Goal: Information Seeking & Learning: Learn about a topic

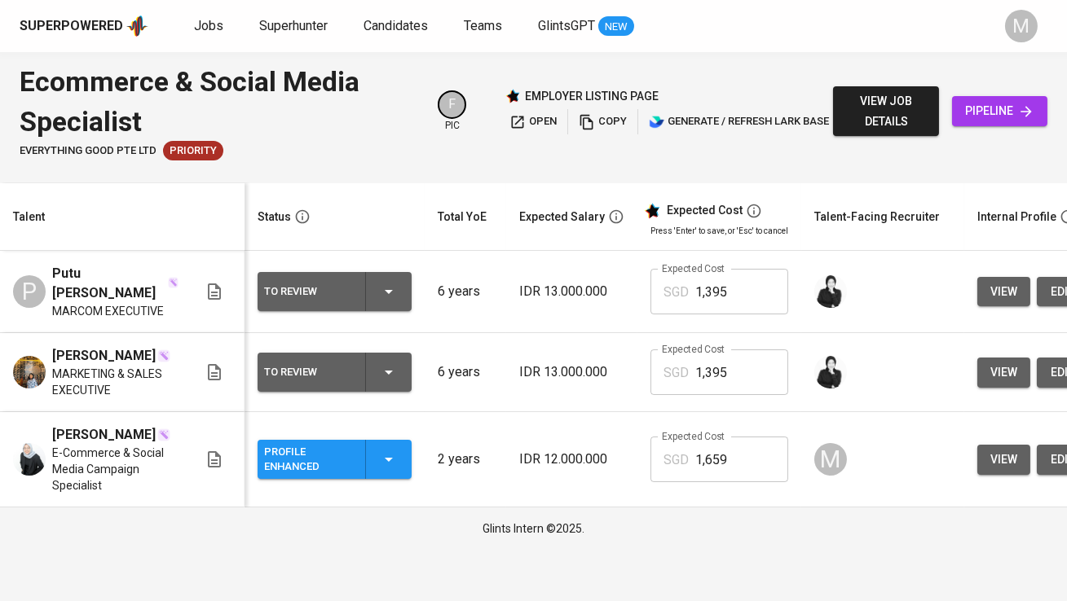
click at [205, 15] on div "Superpowered Jobs Superhunter Candidates Teams GlintsGPT NEW" at bounding box center [507, 26] width 975 height 24
click at [205, 25] on span "Jobs" at bounding box center [208, 25] width 29 height 15
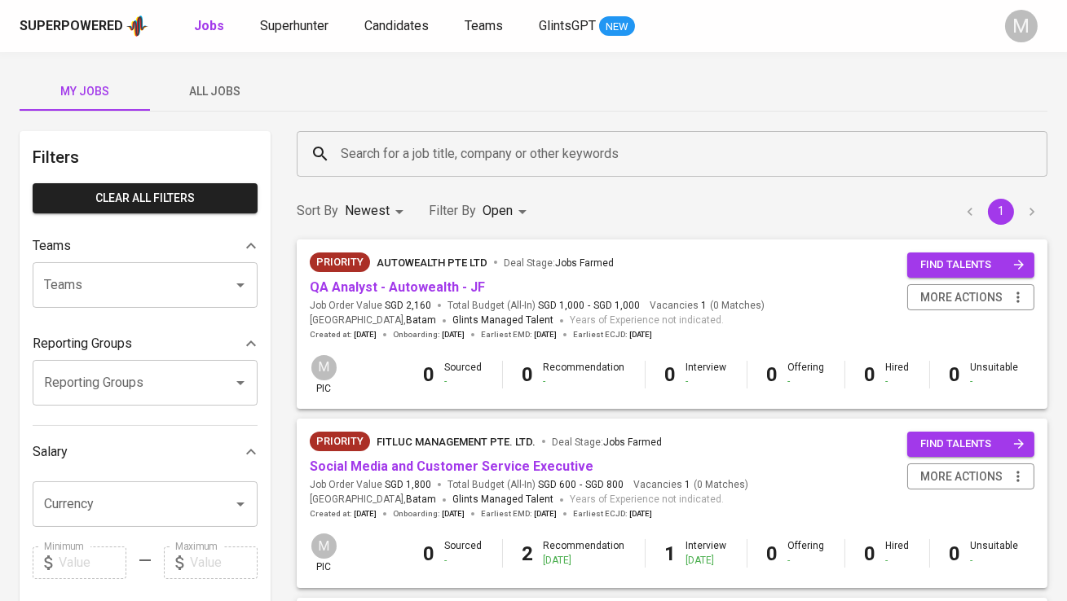
click at [209, 83] on span "All Jobs" at bounding box center [215, 91] width 111 height 20
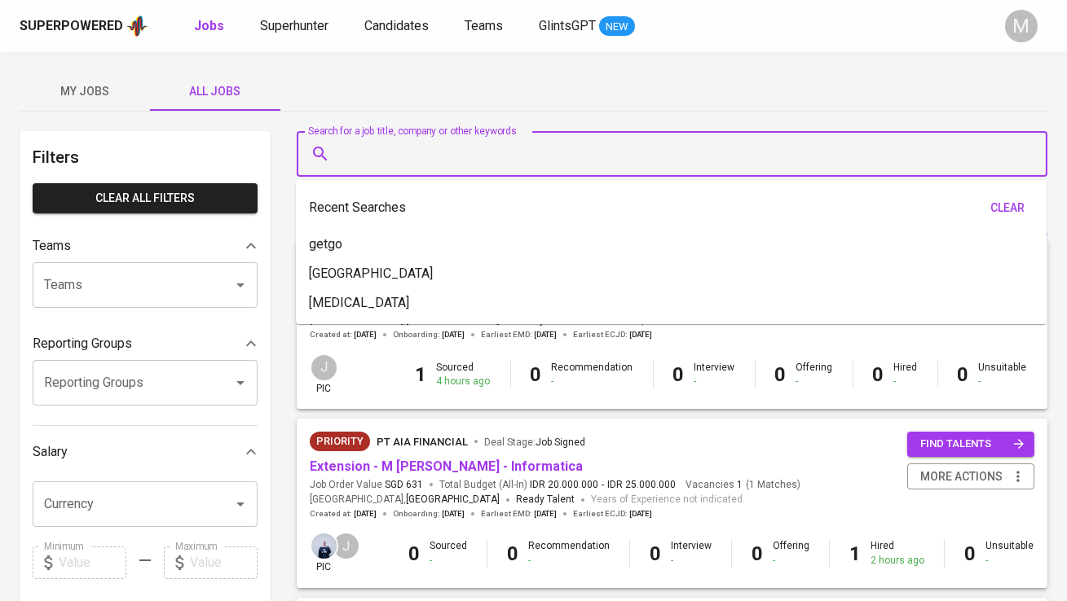
click at [381, 147] on input "Search for a job title, company or other keywords" at bounding box center [676, 154] width 679 height 31
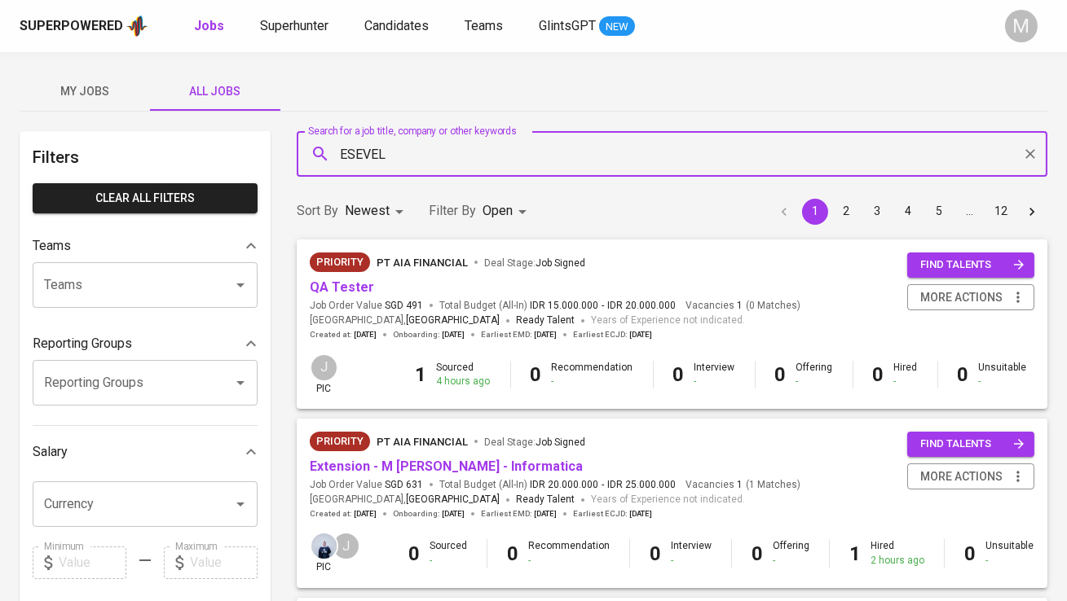
type input "ESEVEL"
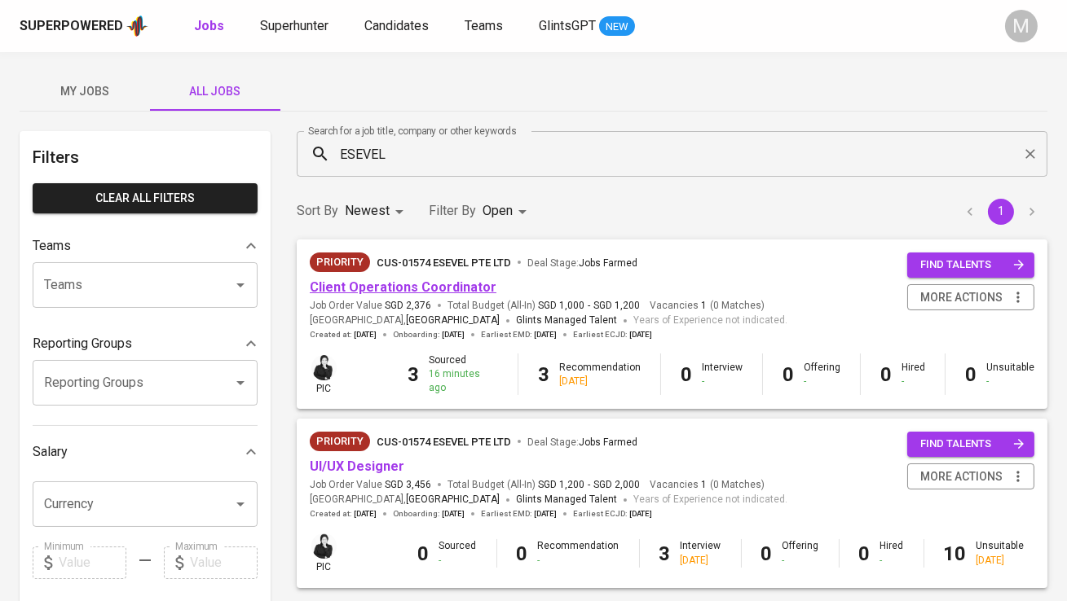
click at [406, 289] on link "Client Operations Coordinator" at bounding box center [403, 286] width 187 height 15
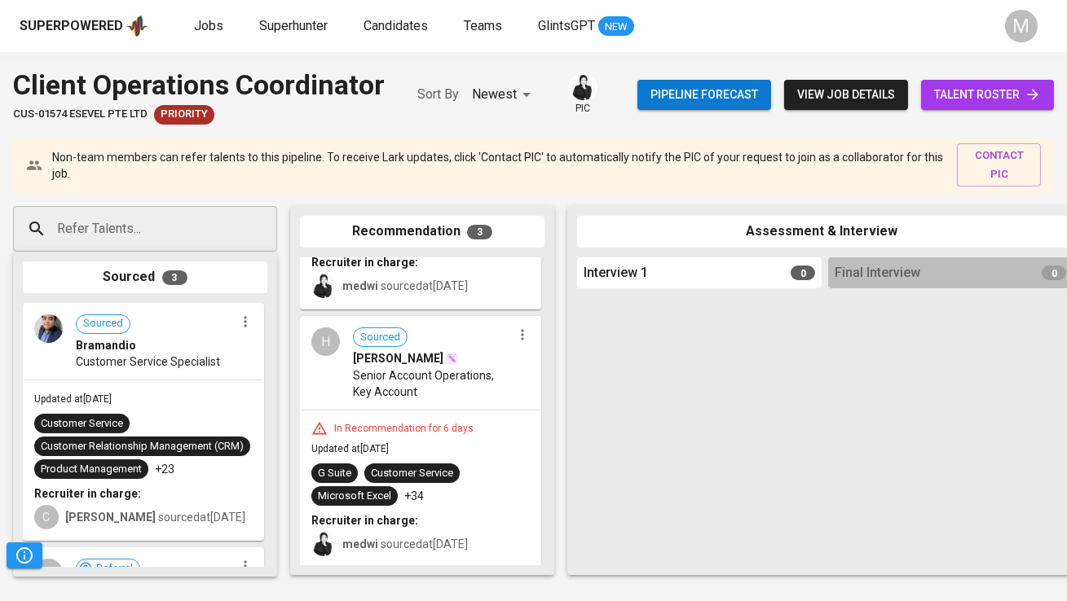
click at [169, 451] on div "Customer Relationship Management (CRM)" at bounding box center [142, 446] width 203 height 15
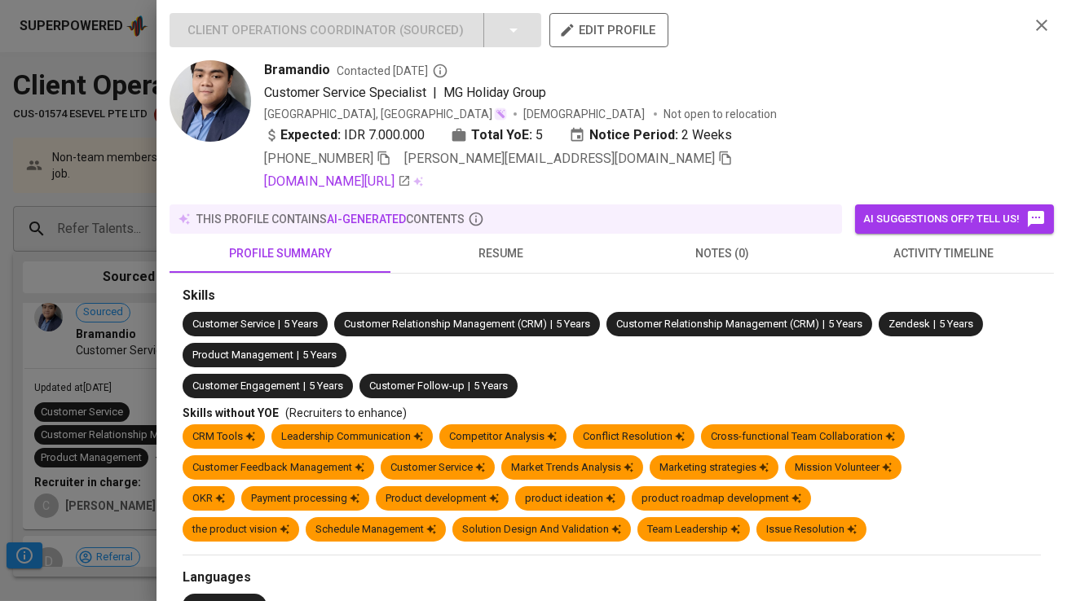
scroll to position [20, 0]
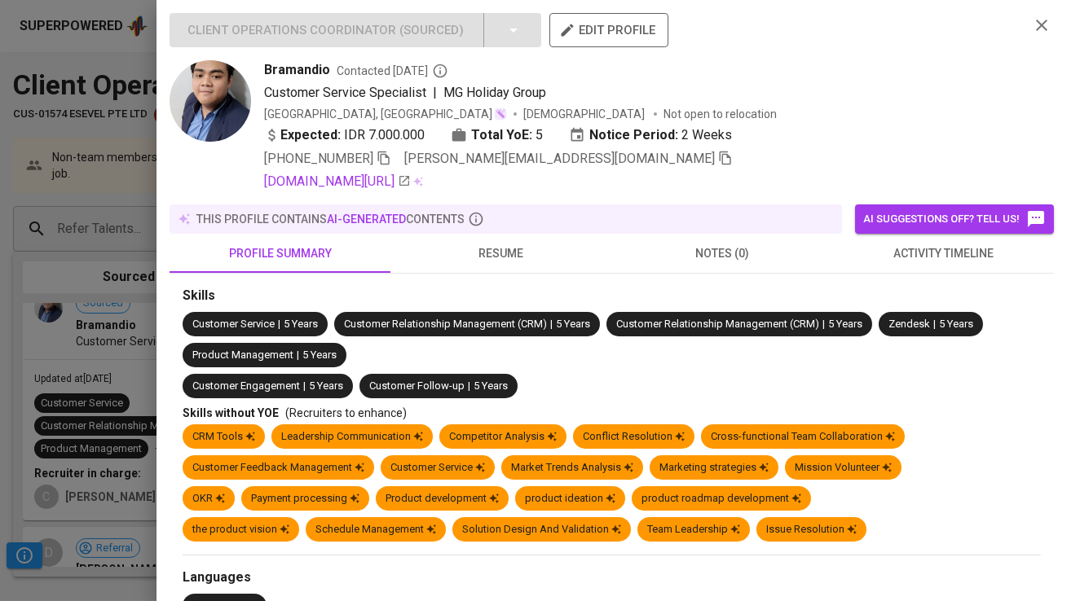
click at [121, 373] on div at bounding box center [533, 300] width 1067 height 601
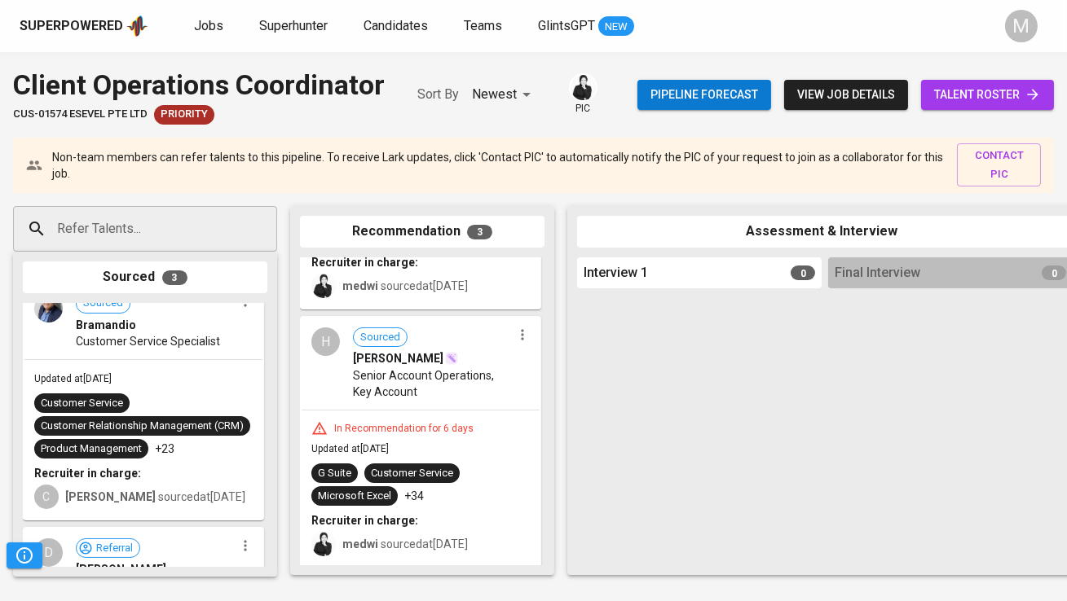
drag, startPoint x: 121, startPoint y: 373, endPoint x: 339, endPoint y: 410, distance: 221.4
click at [339, 410] on div "Refer Talents... Refer Talents... Sourced 3 Sourced Bramandio Customer Service …" at bounding box center [970, 390] width 1940 height 395
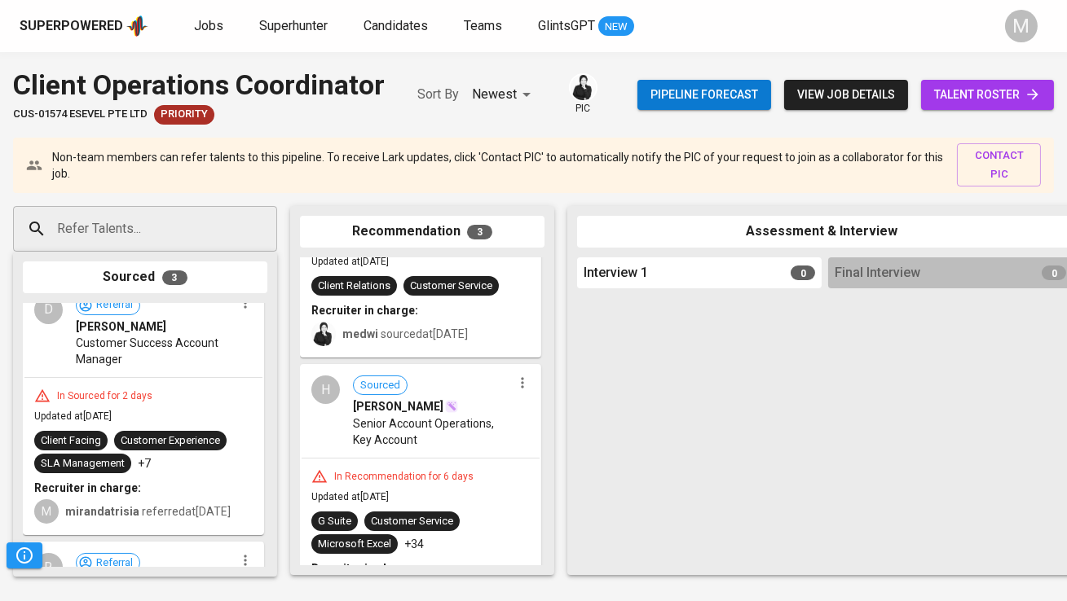
scroll to position [0, 0]
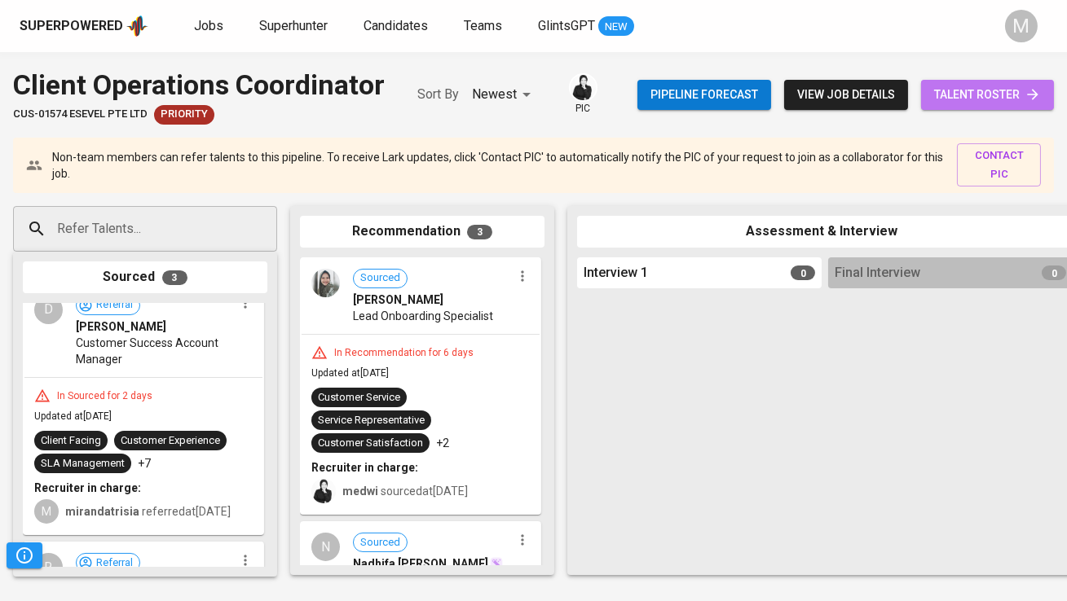
click at [961, 93] on span "talent roster" at bounding box center [987, 95] width 107 height 20
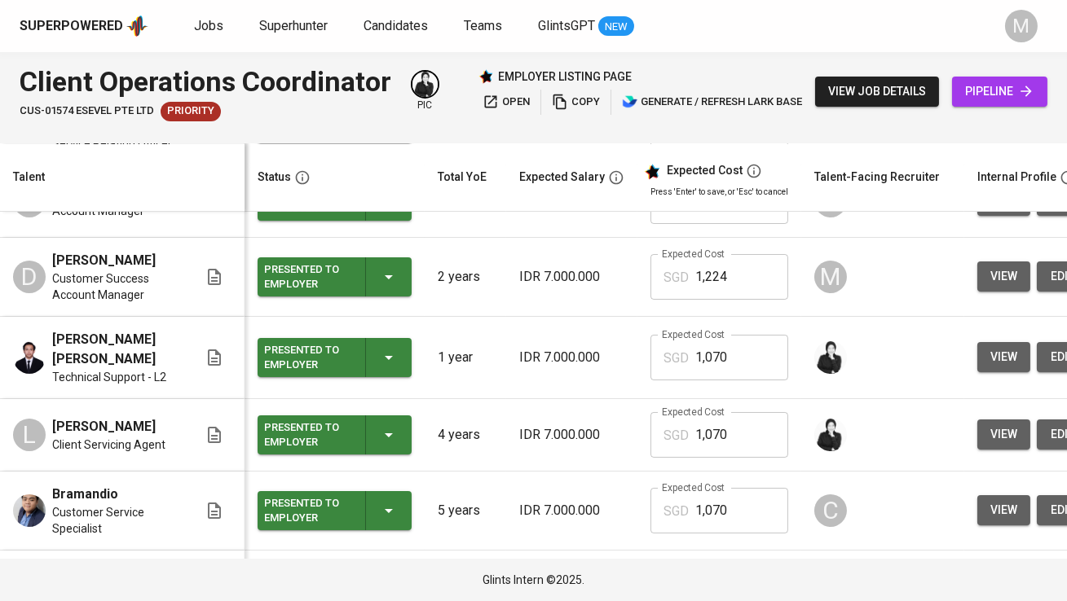
scroll to position [202, 0]
